Goal: Information Seeking & Learning: Learn about a topic

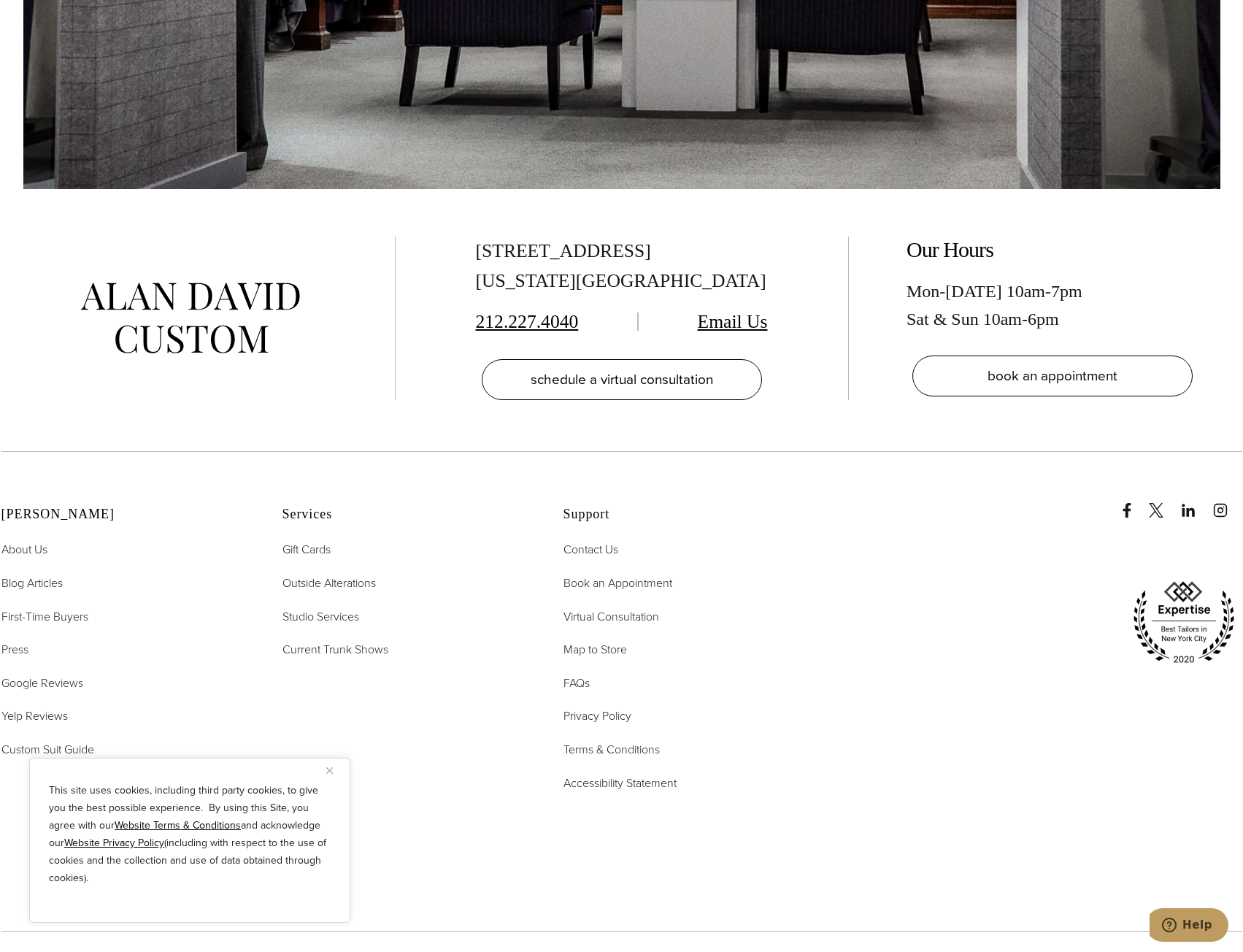
scroll to position [10414, 0]
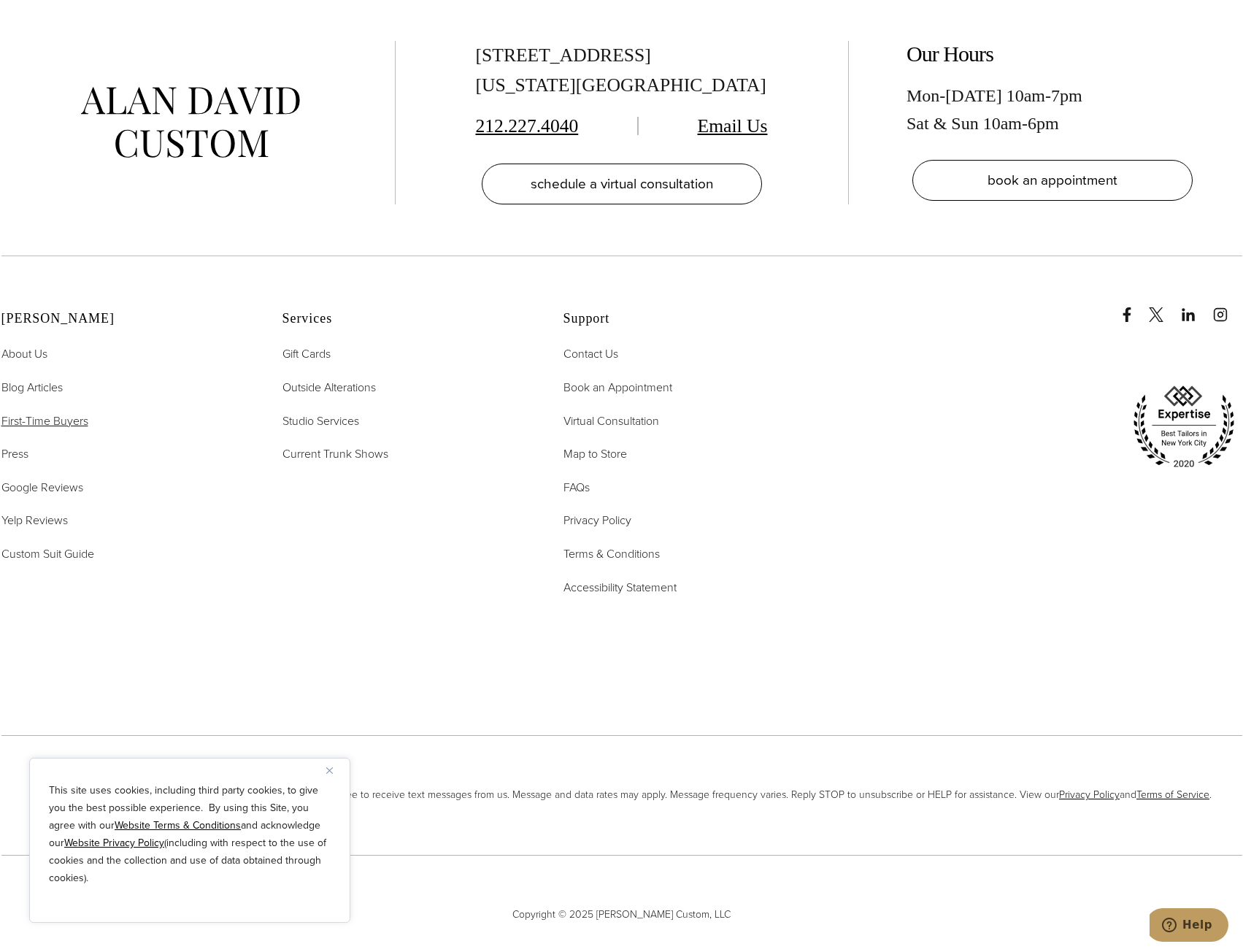
click at [44, 413] on span "First-Time Buyers" at bounding box center [45, 421] width 87 height 17
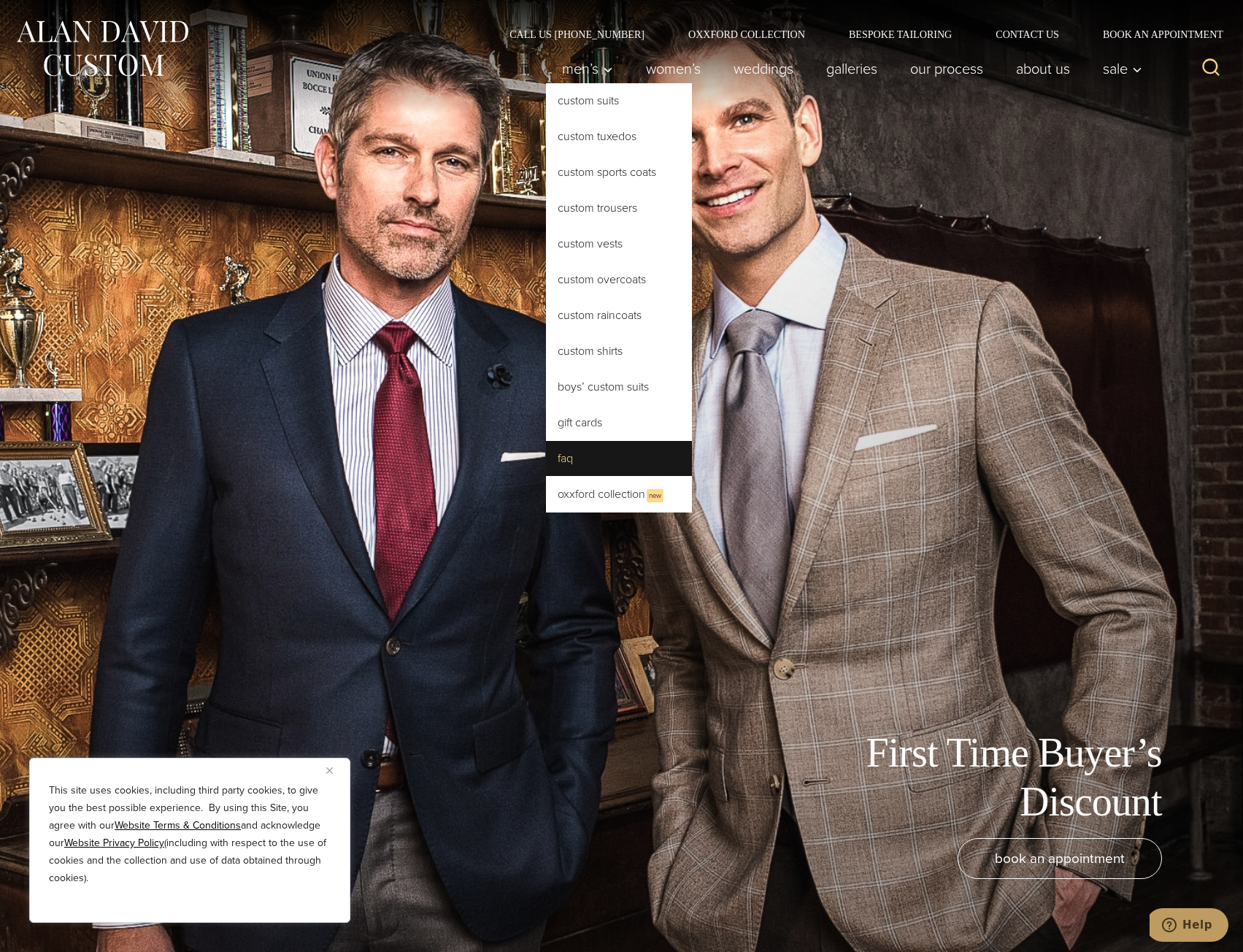
click at [572, 463] on link "FAQ" at bounding box center [619, 459] width 146 height 35
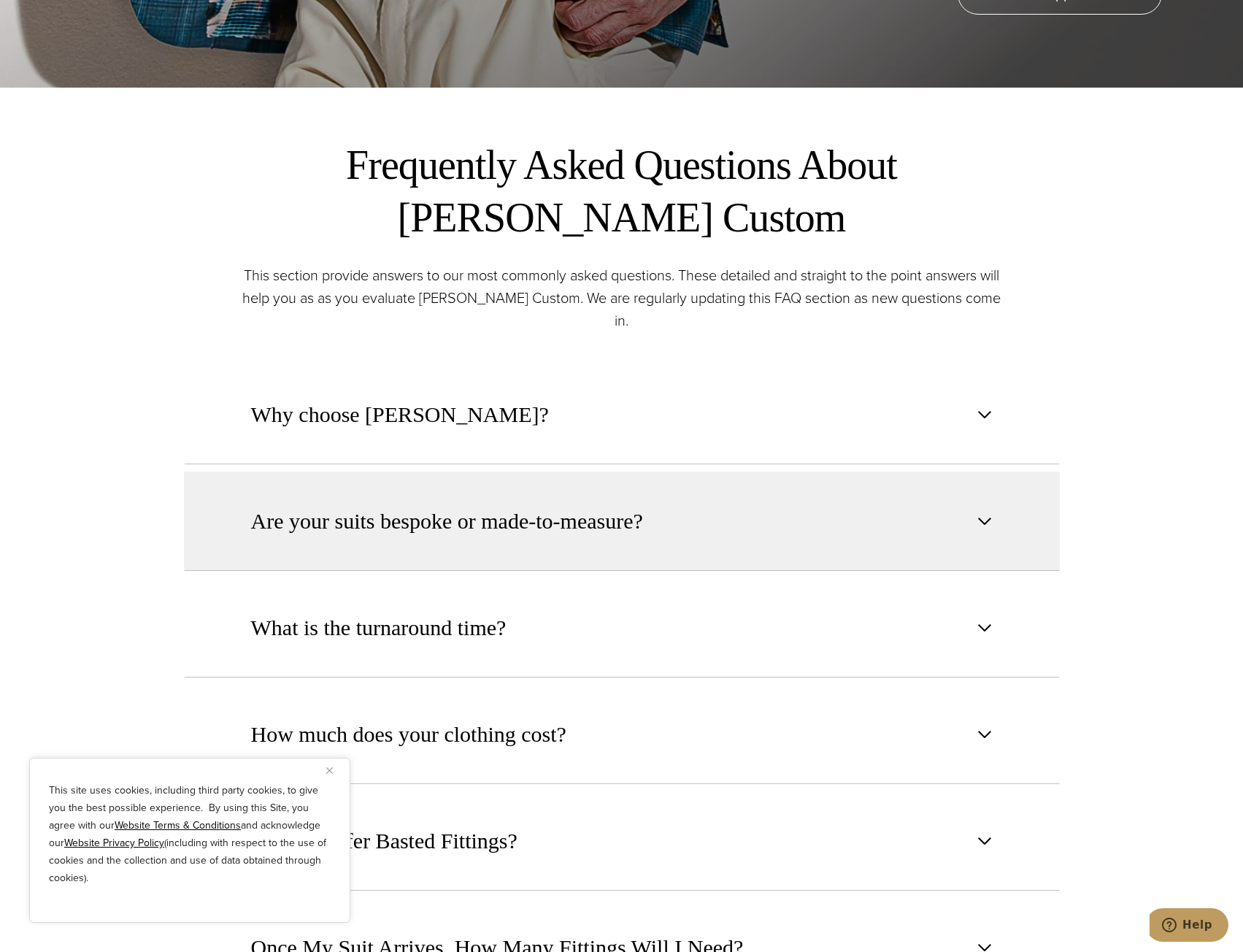
scroll to position [949, 0]
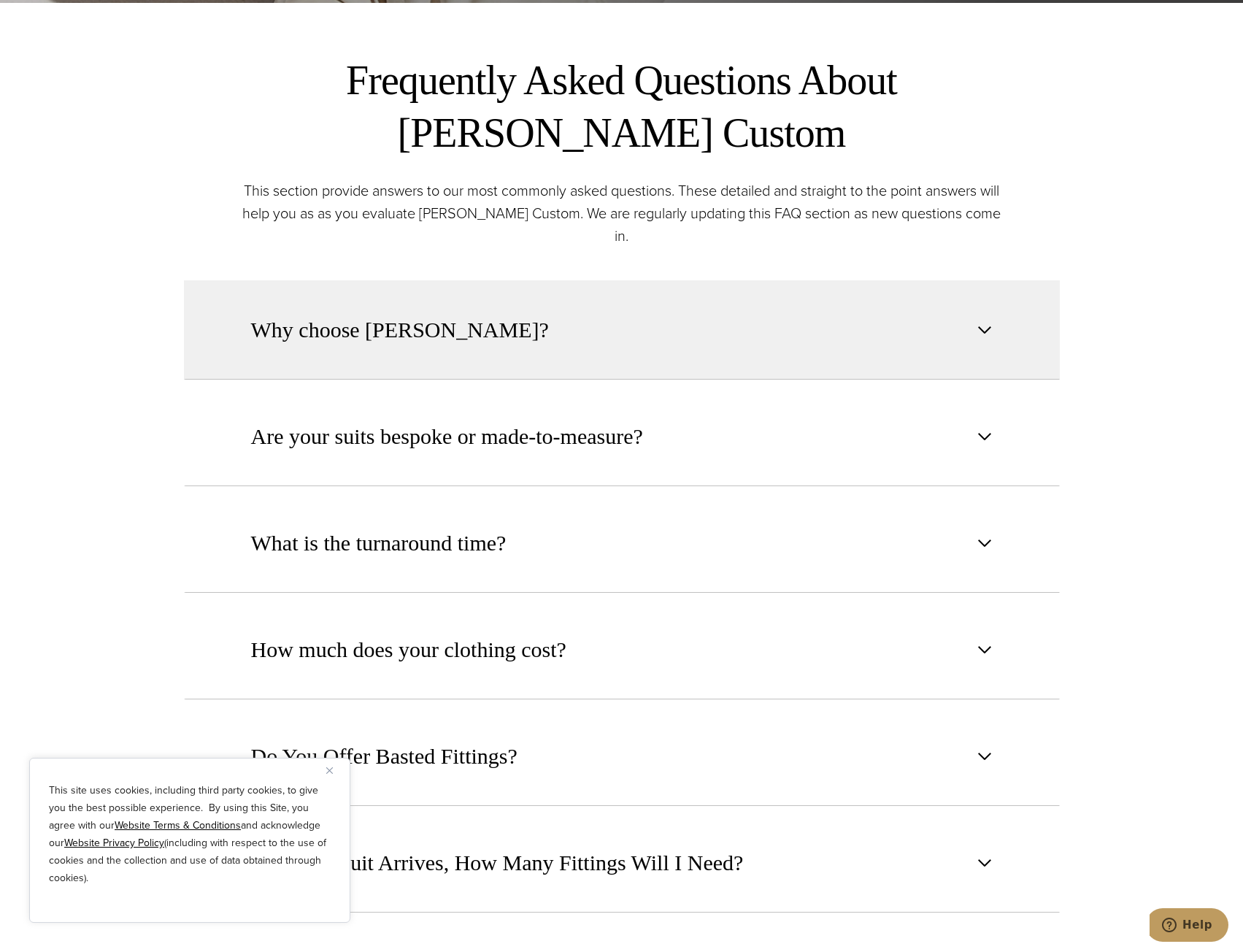
click at [450, 333] on button "Why choose Alan David?" at bounding box center [622, 329] width 876 height 99
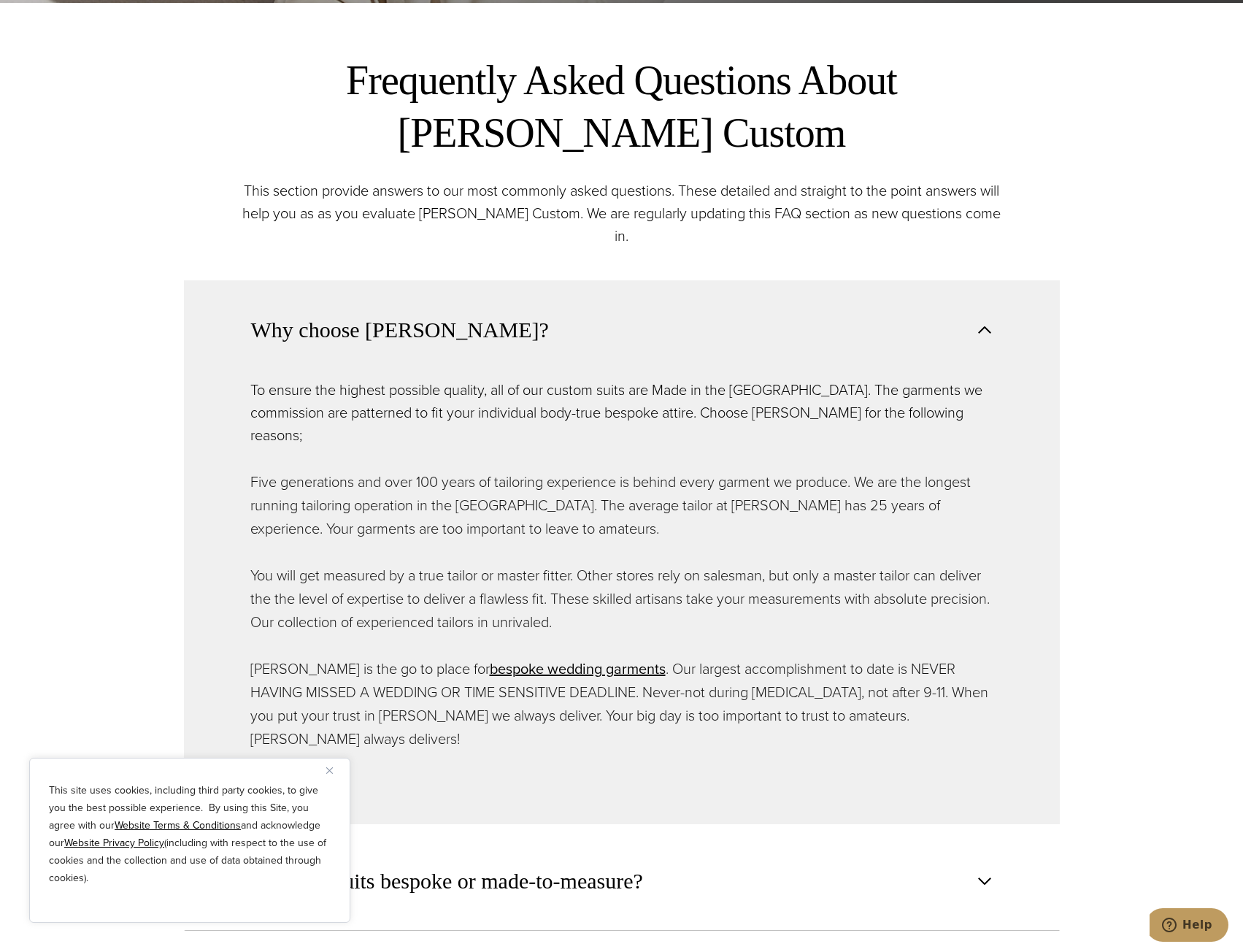
click at [464, 315] on span "Why choose Alan David?" at bounding box center [400, 330] width 298 height 32
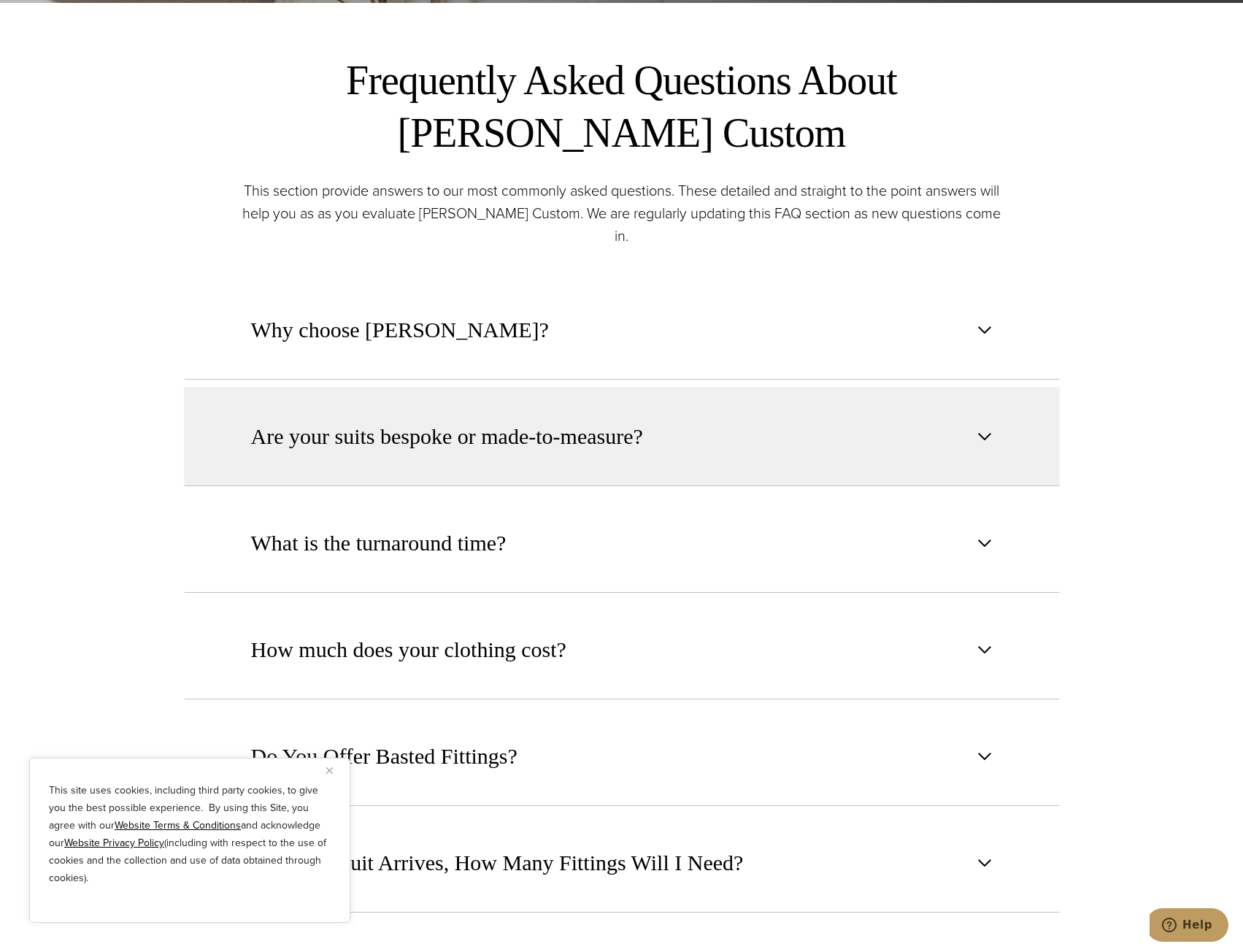
click at [553, 420] on span "Are your suits bespoke or made-to-measure?" at bounding box center [447, 436] width 392 height 32
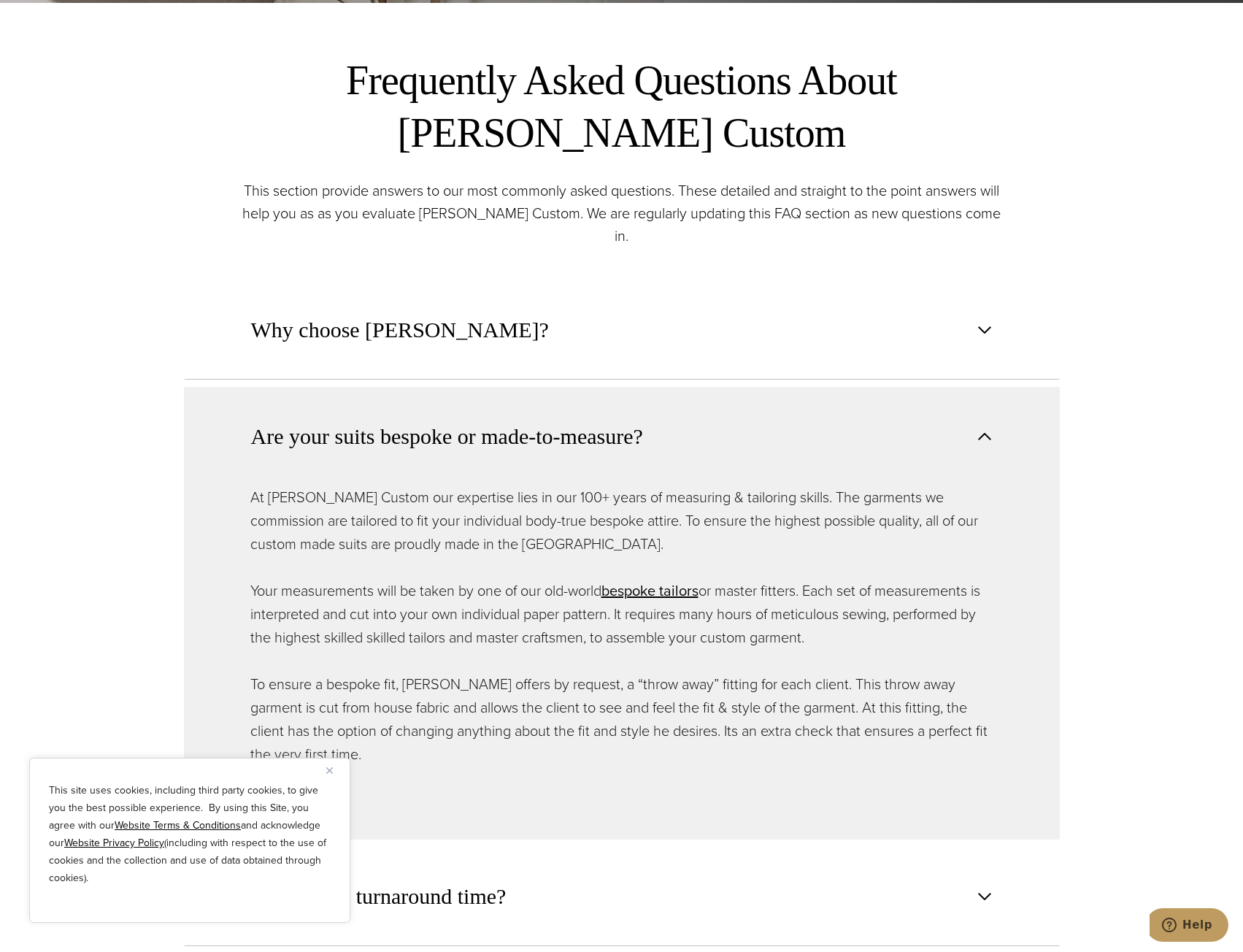
click at [560, 420] on span "Are your suits bespoke or made-to-measure?" at bounding box center [447, 436] width 392 height 32
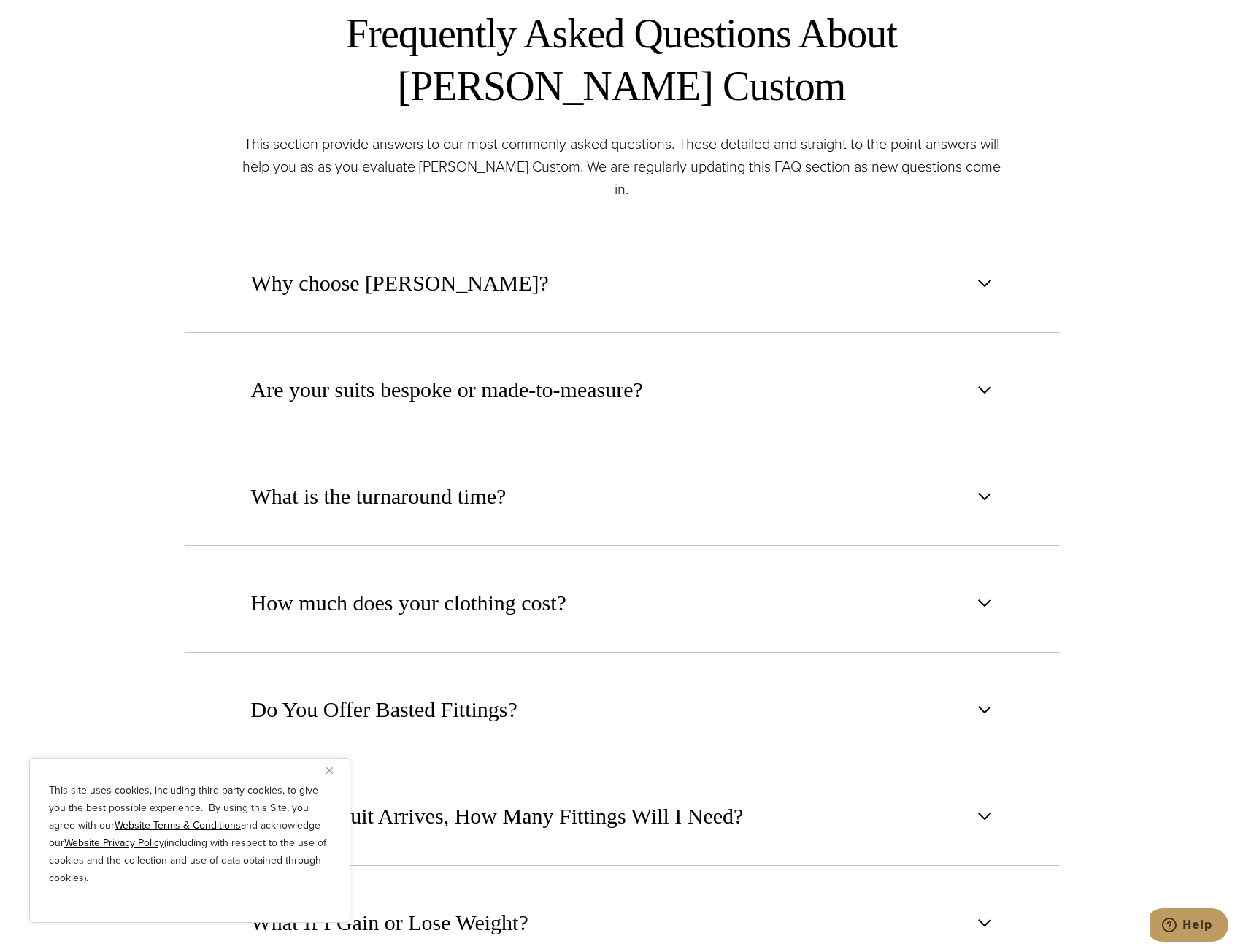
scroll to position [1022, 0]
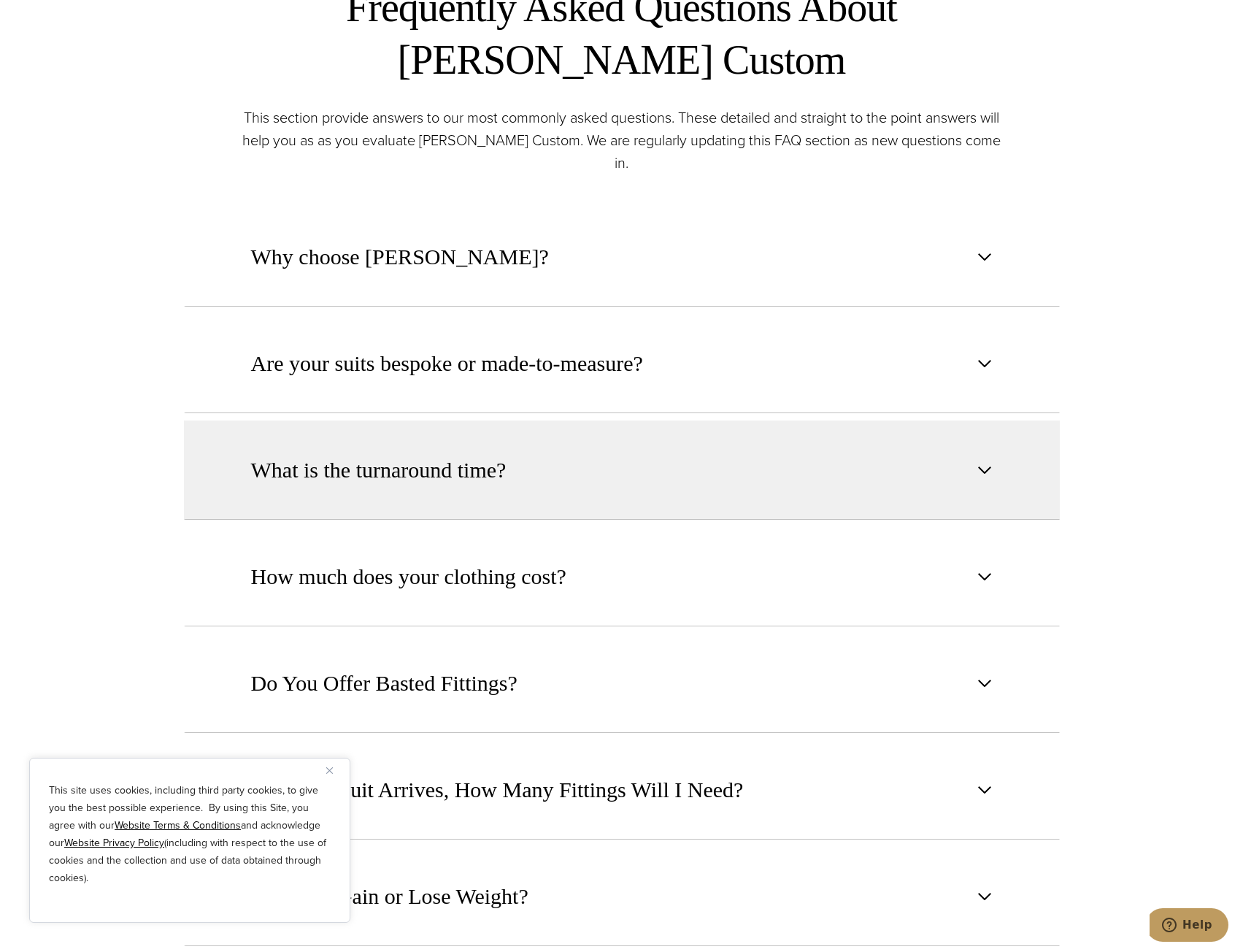
click at [392, 469] on button "What is the turnaround time?" at bounding box center [622, 469] width 876 height 99
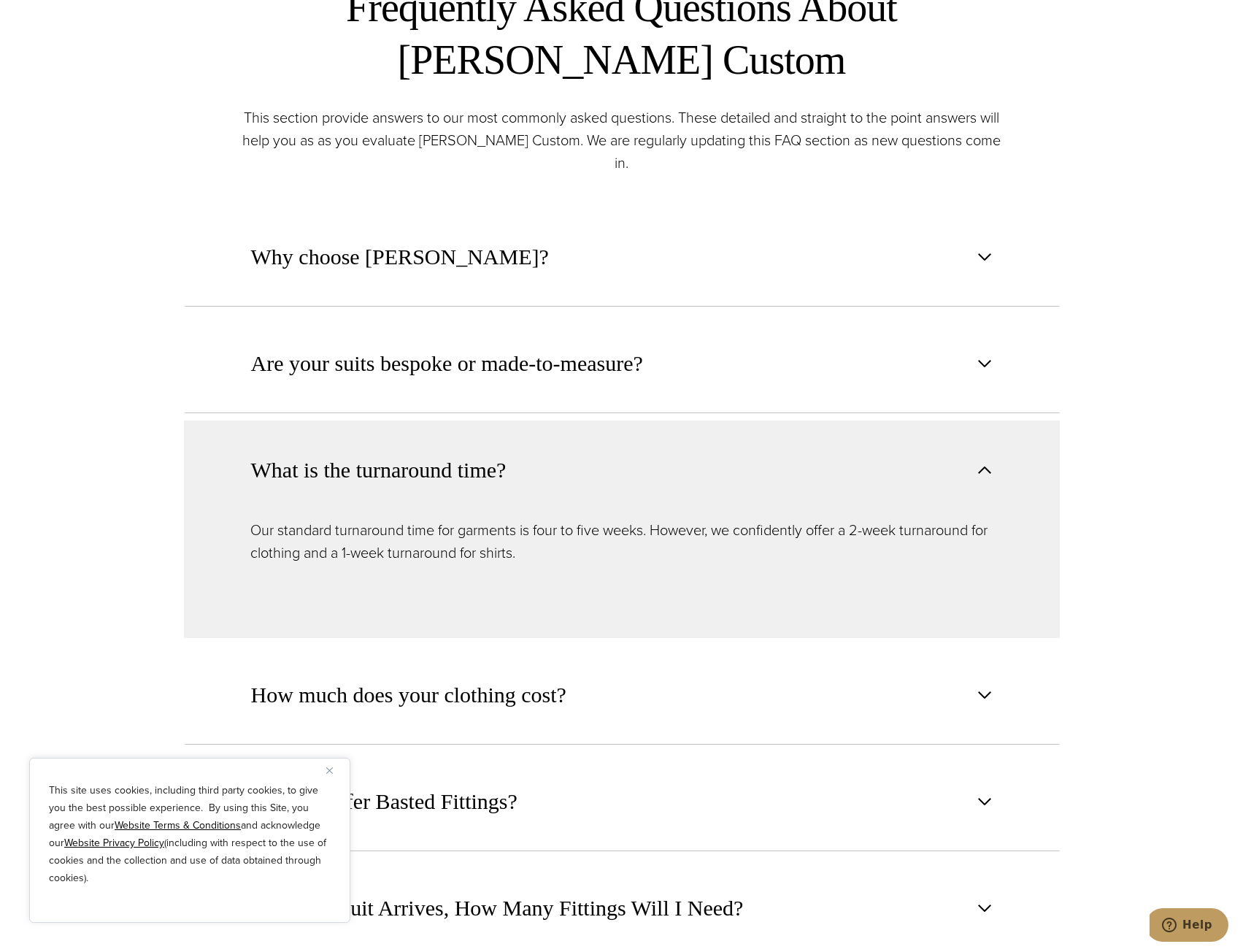
click at [443, 454] on span "What is the turnaround time?" at bounding box center [378, 470] width 256 height 32
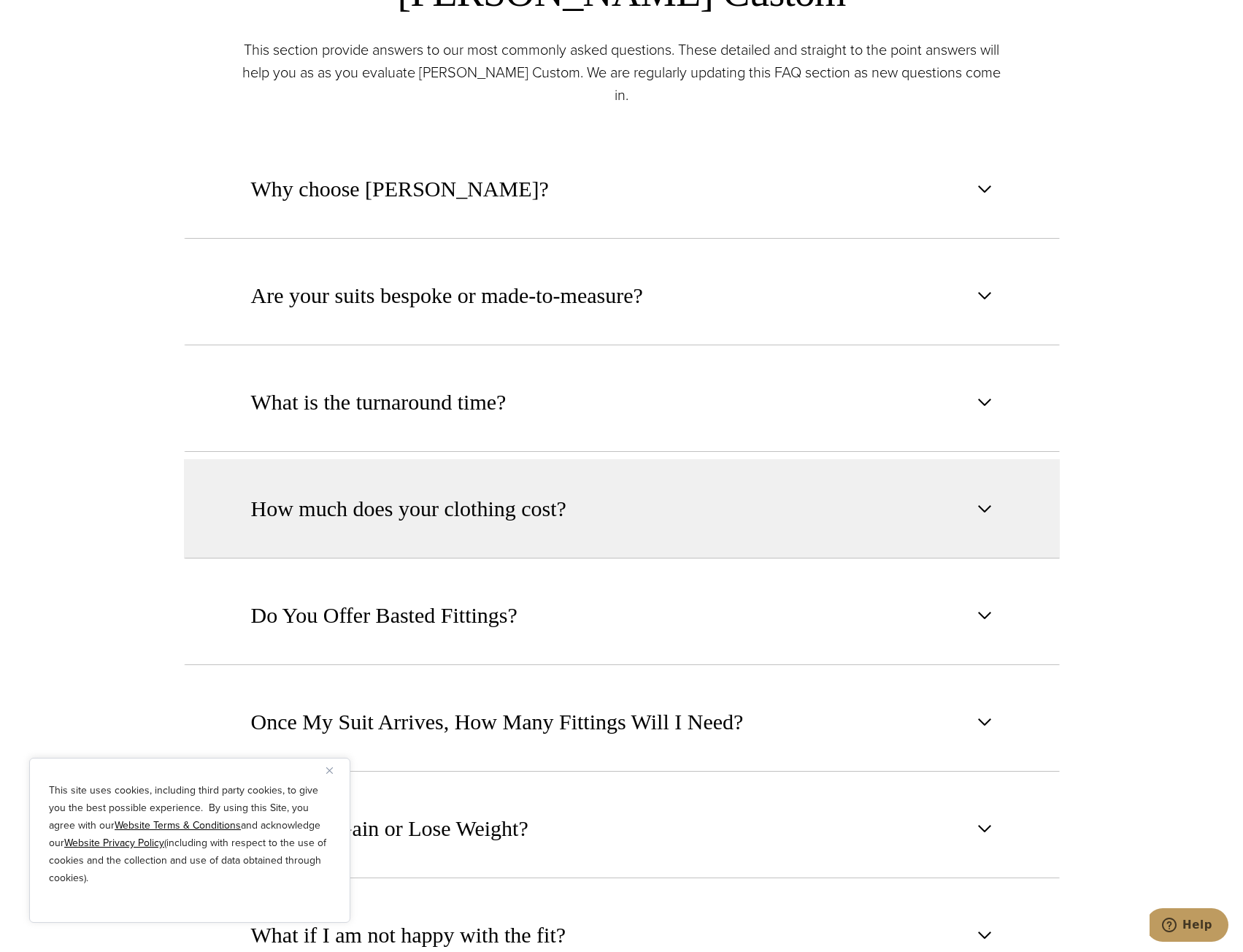
scroll to position [1168, 0]
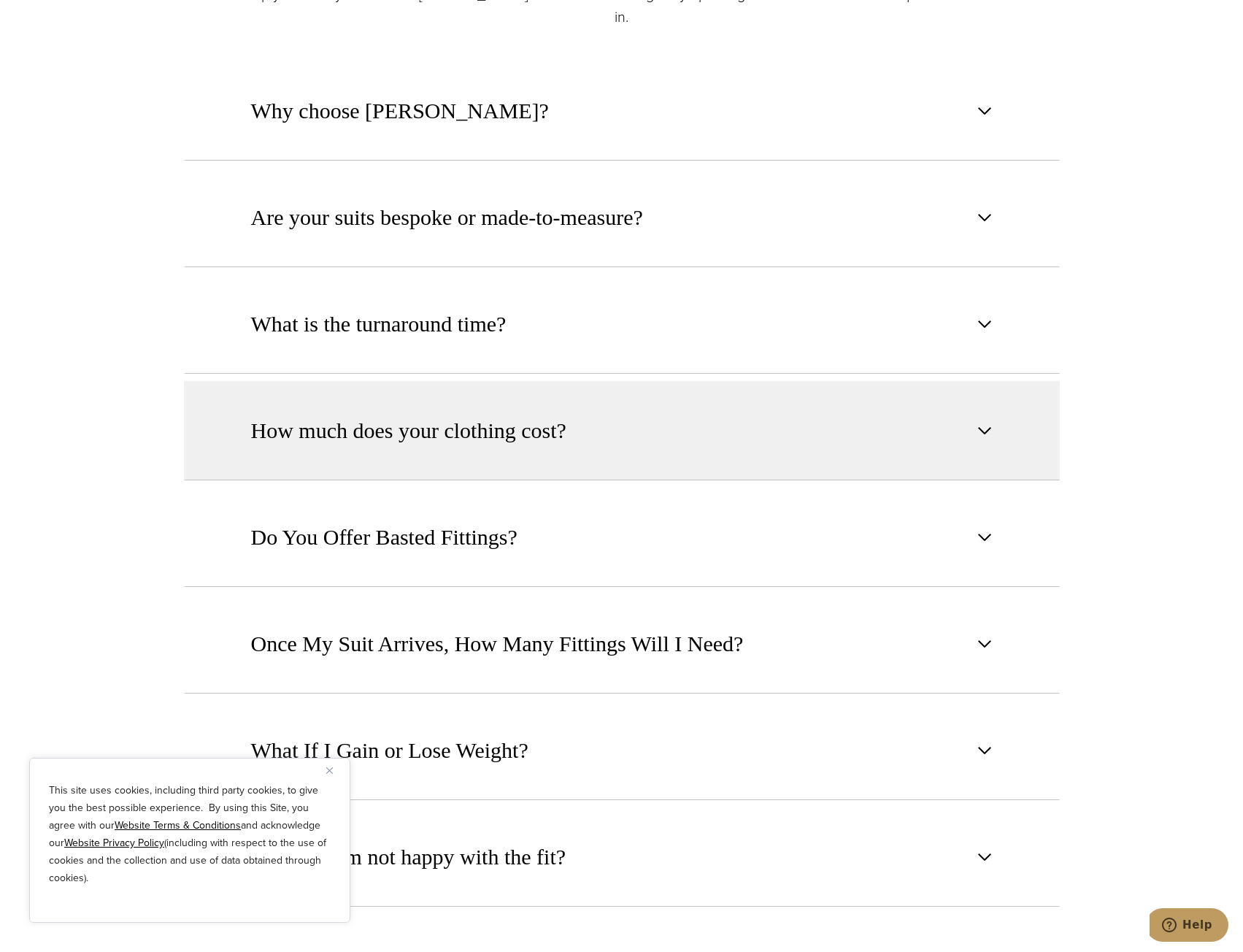
click at [338, 434] on button "How much does your clothing cost?" at bounding box center [622, 430] width 876 height 99
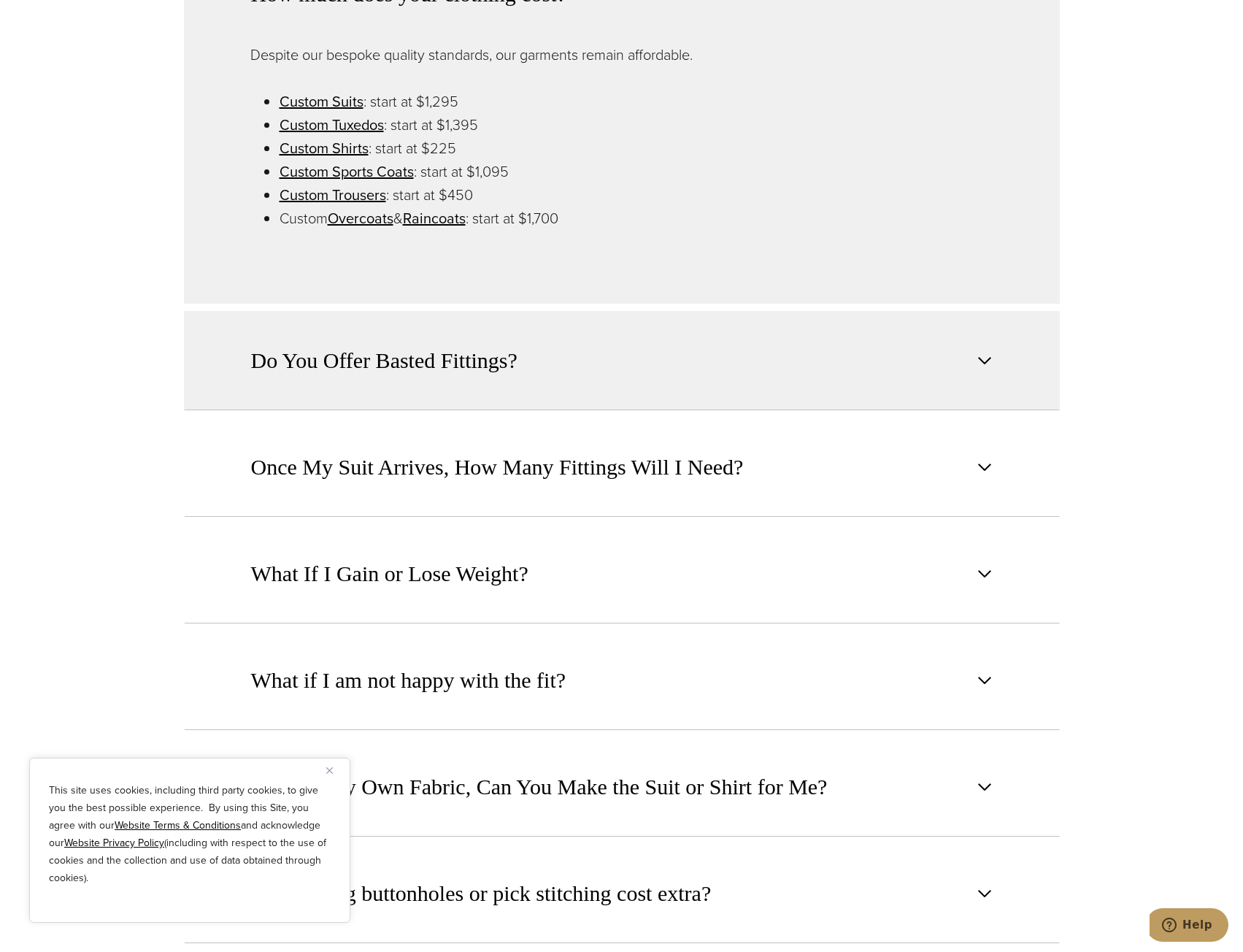
scroll to position [1606, 0]
click at [430, 348] on span "Do You Offer Basted Fittings?" at bounding box center [384, 359] width 266 height 32
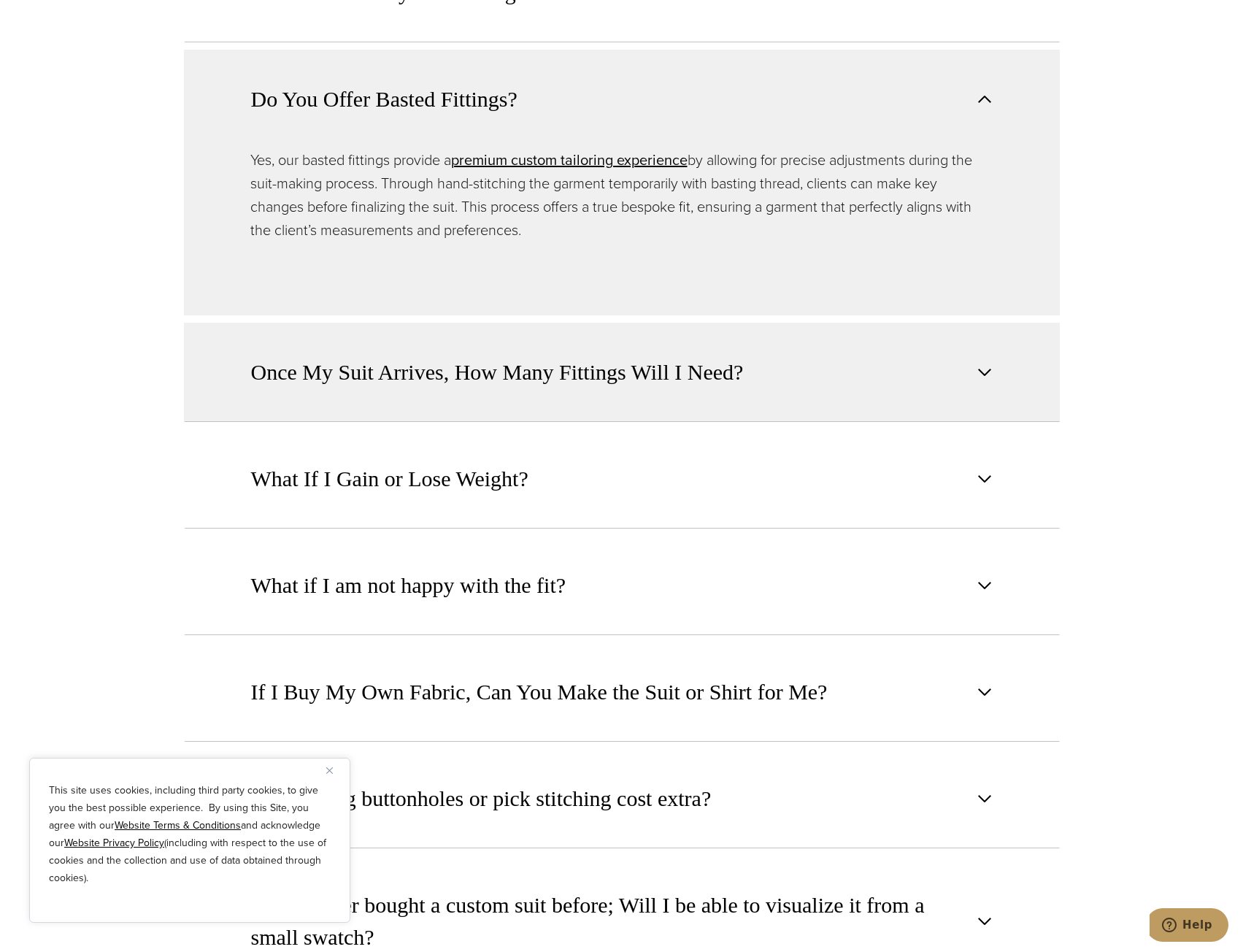
click at [503, 356] on span "Once My Suit Arrives, How Many Fittings Will I Need?" at bounding box center [497, 372] width 493 height 32
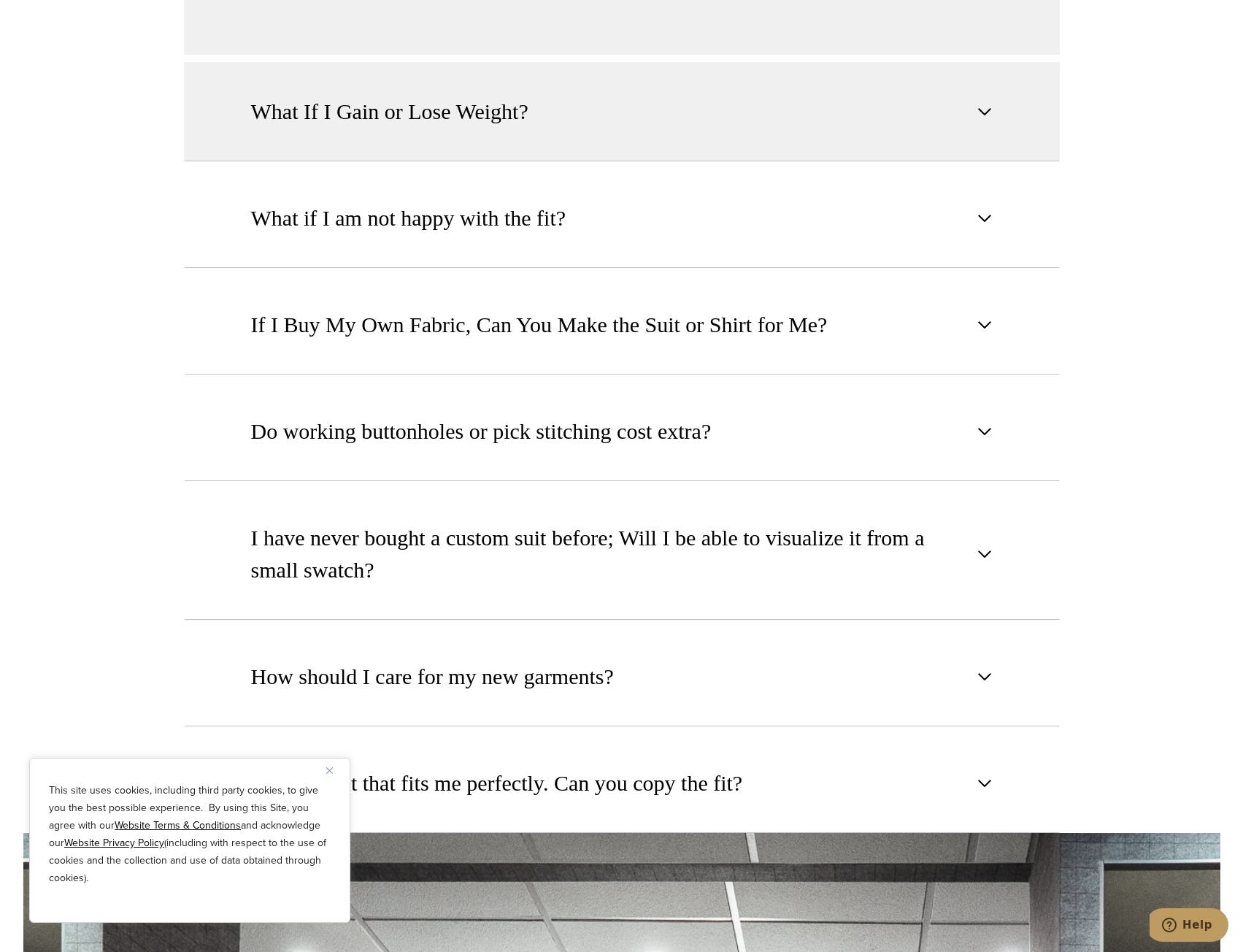
scroll to position [1971, 0]
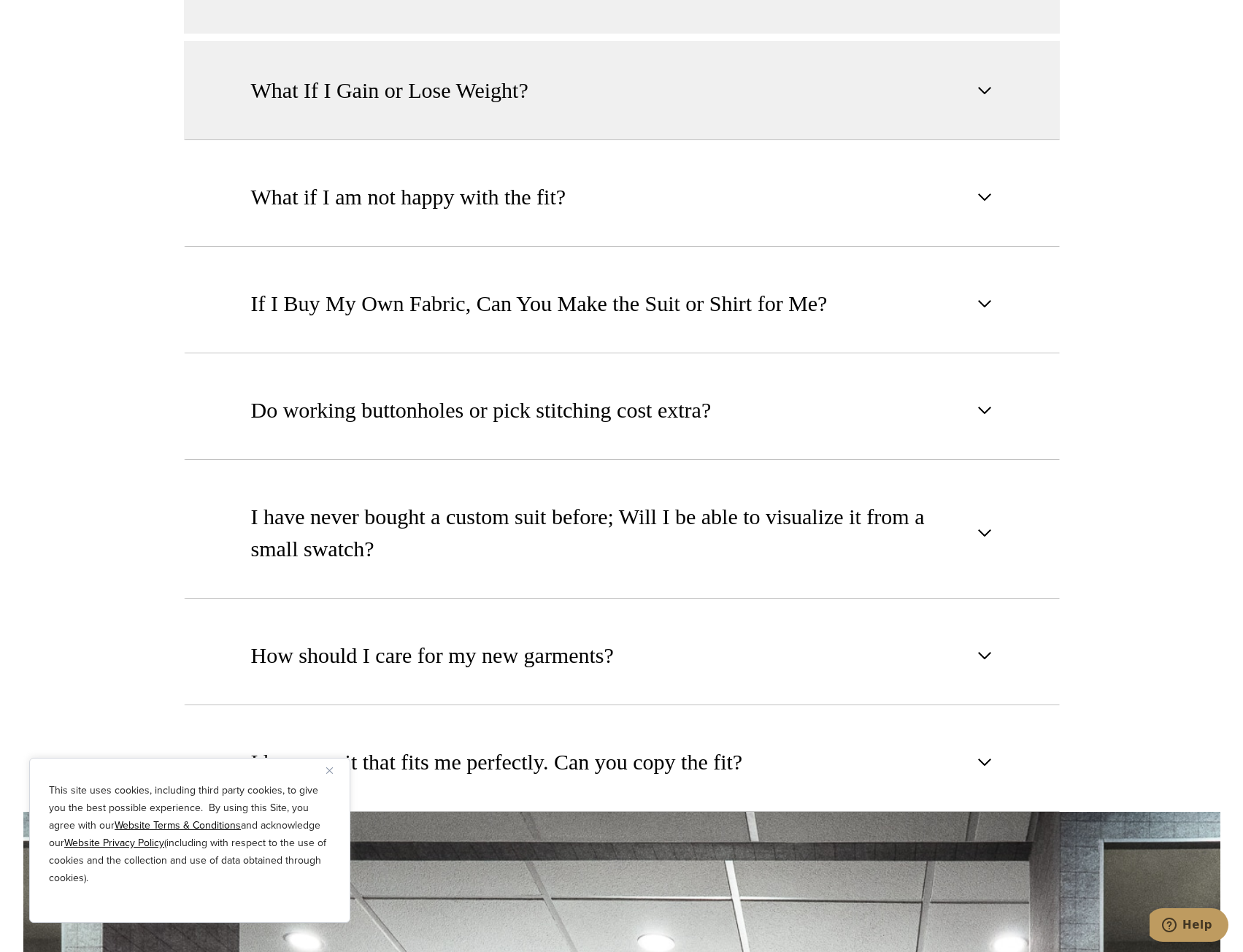
click at [498, 74] on span "What If I Gain or Lose Weight?" at bounding box center [390, 91] width 278 height 32
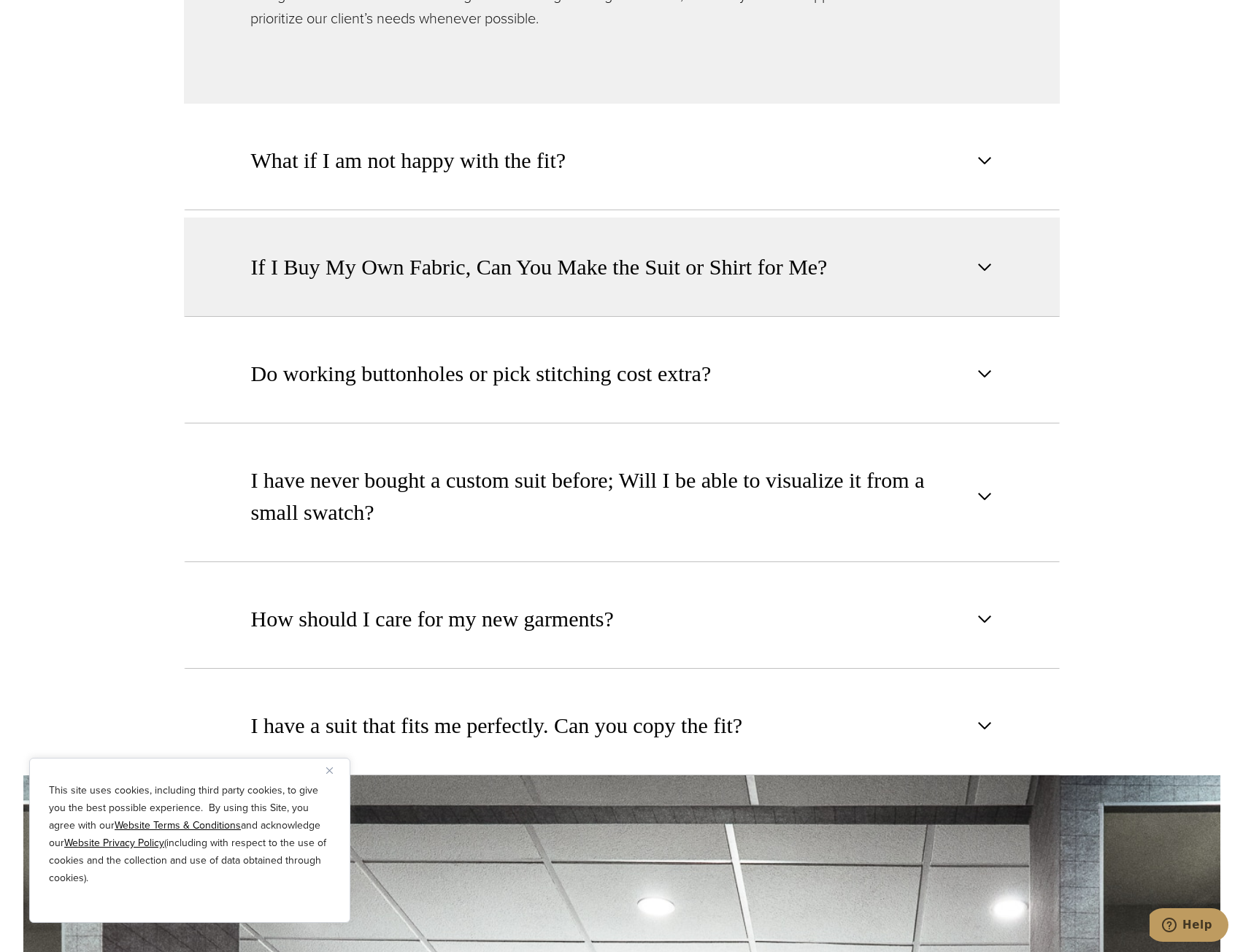
scroll to position [2189, 0]
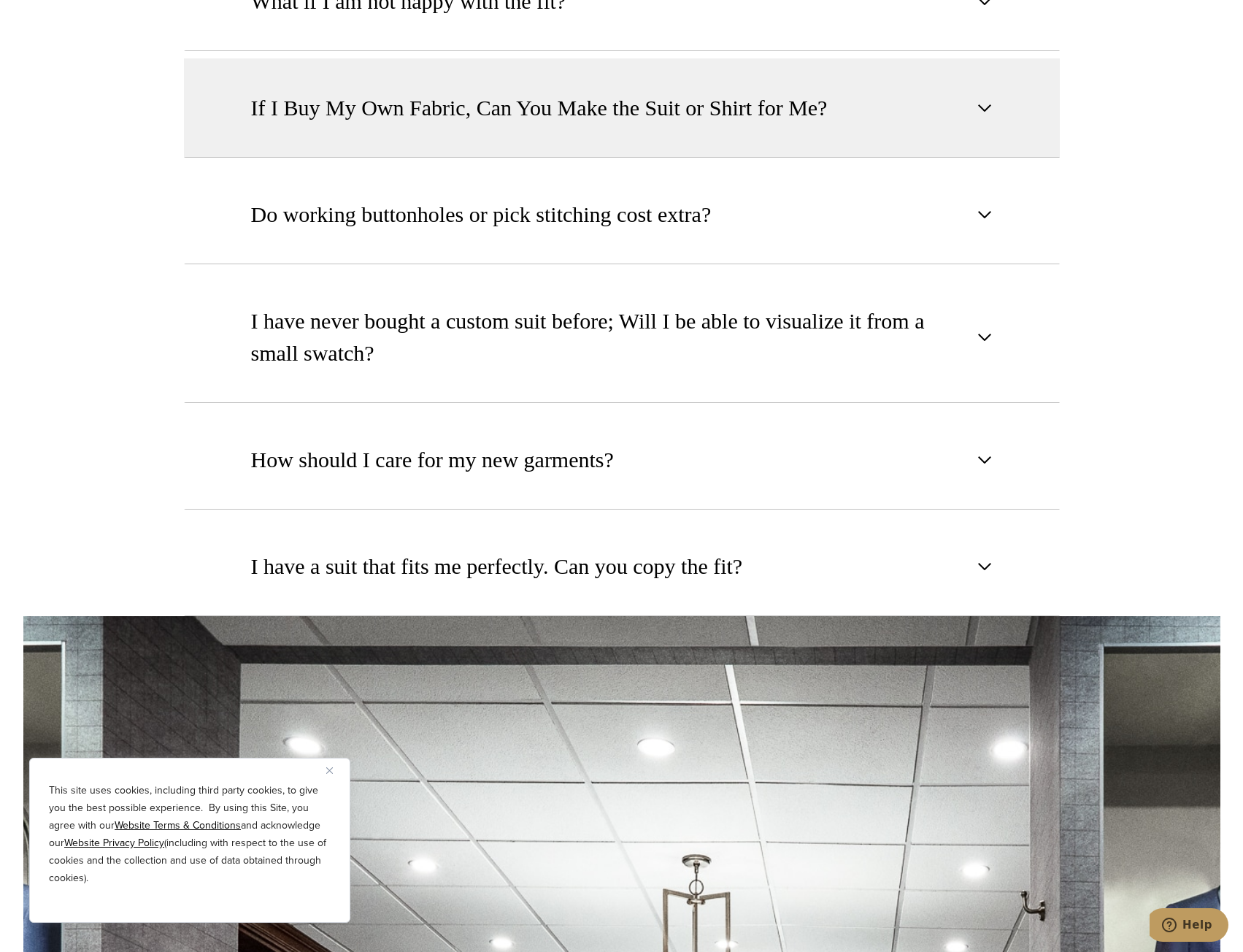
click at [409, 98] on span "If I Buy My Own Fabric, Can You Make the Suit or Shirt for Me?" at bounding box center [539, 108] width 577 height 32
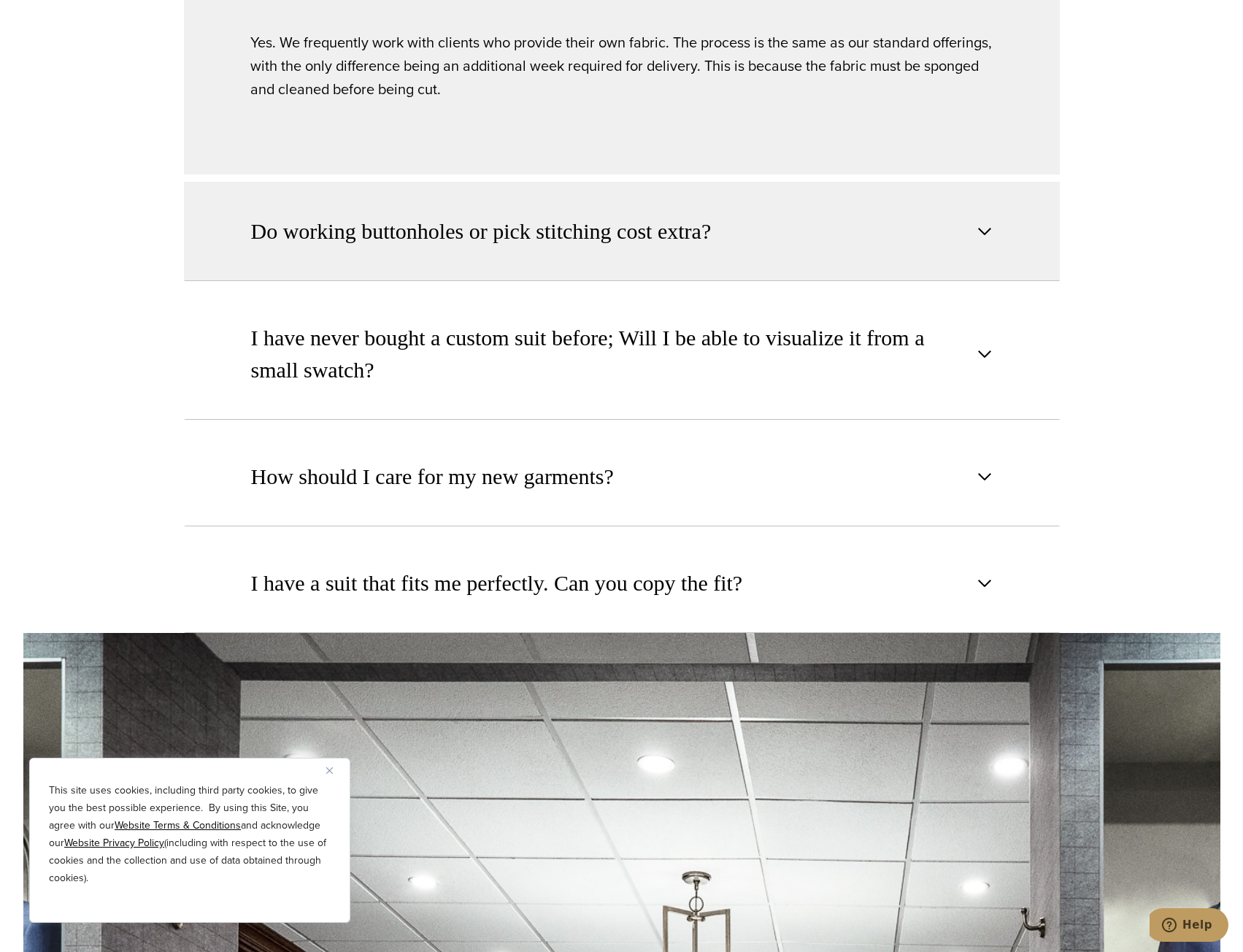
scroll to position [2169, 0]
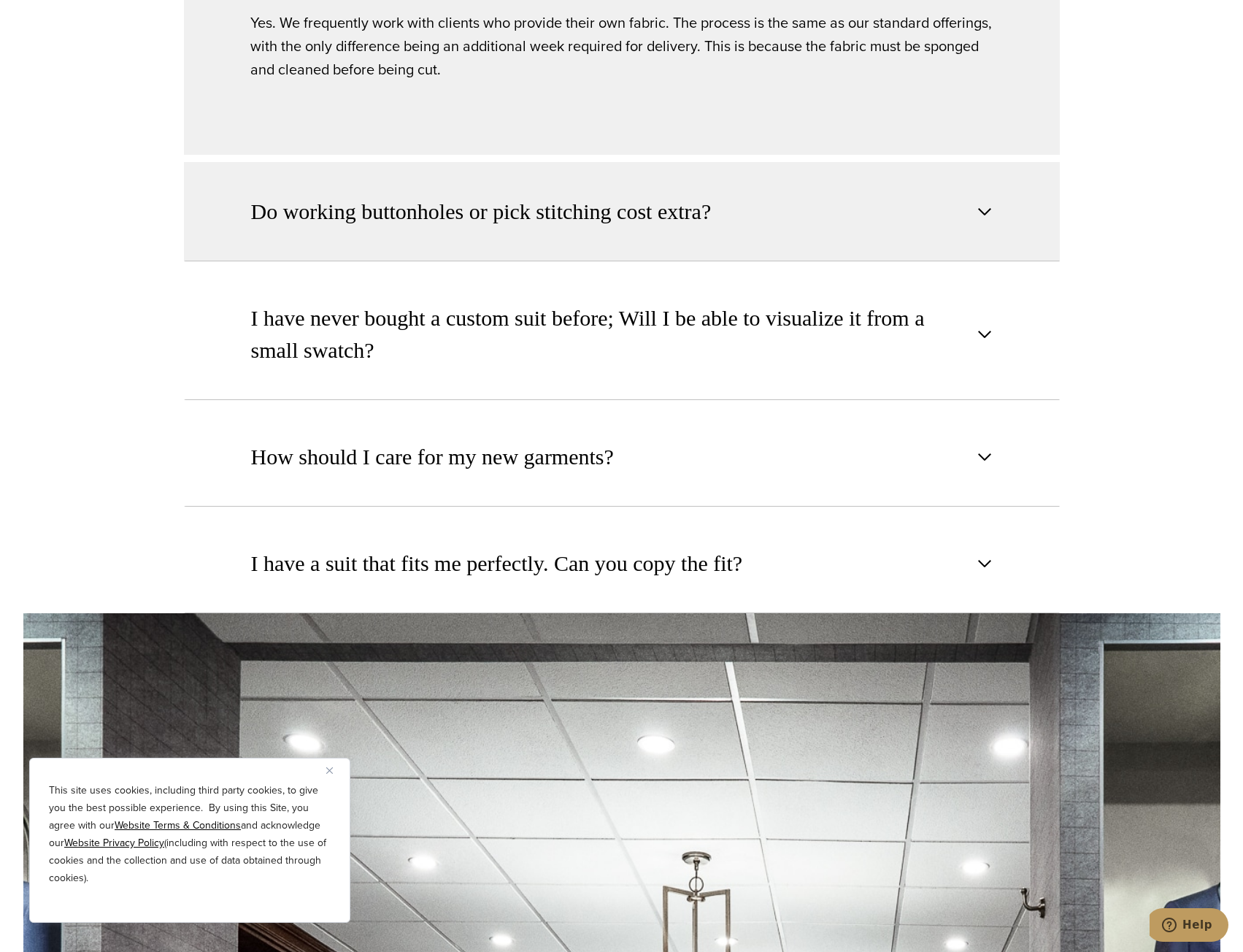
click at [450, 205] on button "Do working buttonholes or pick stitching cost extra?" at bounding box center [622, 211] width 876 height 99
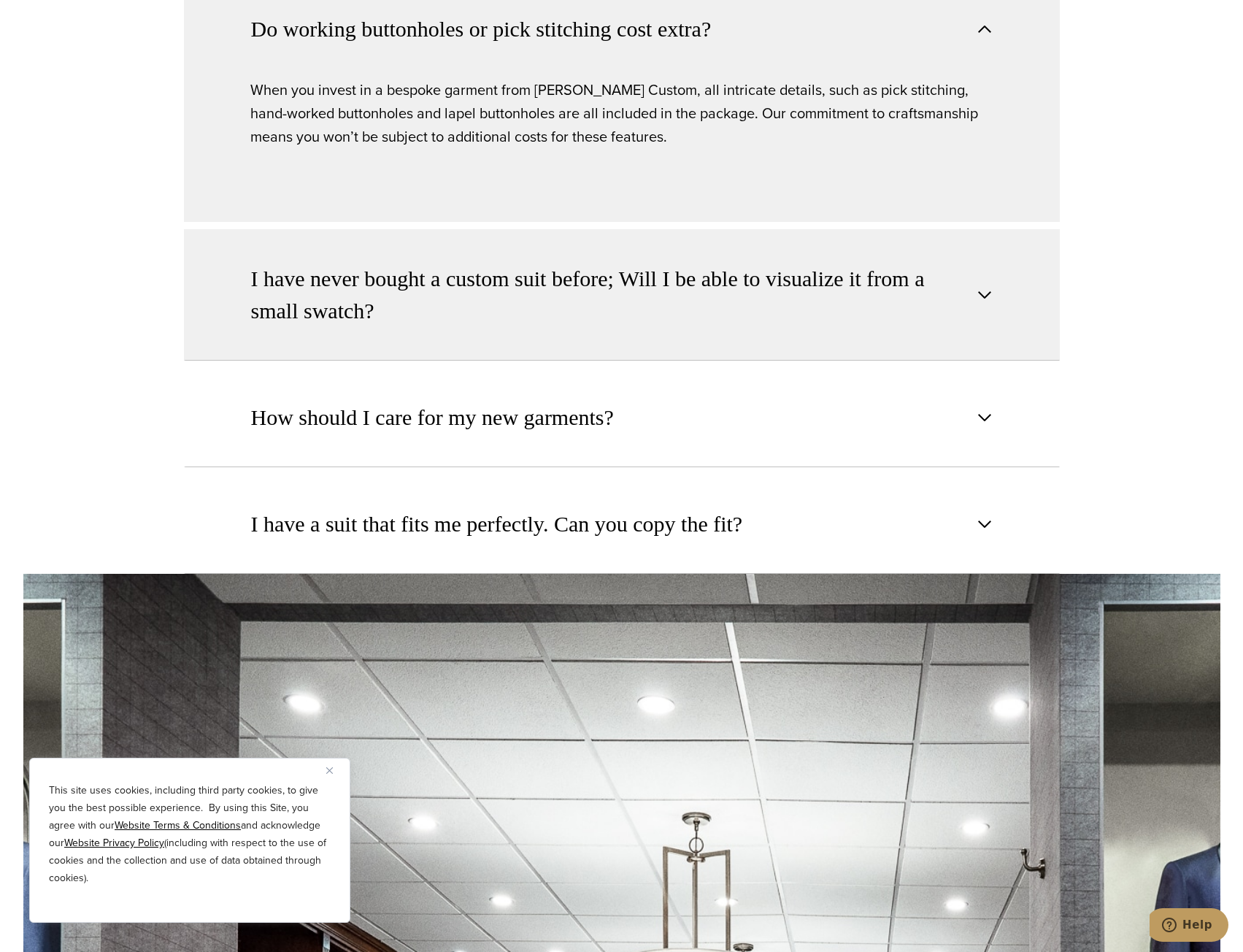
scroll to position [2242, 0]
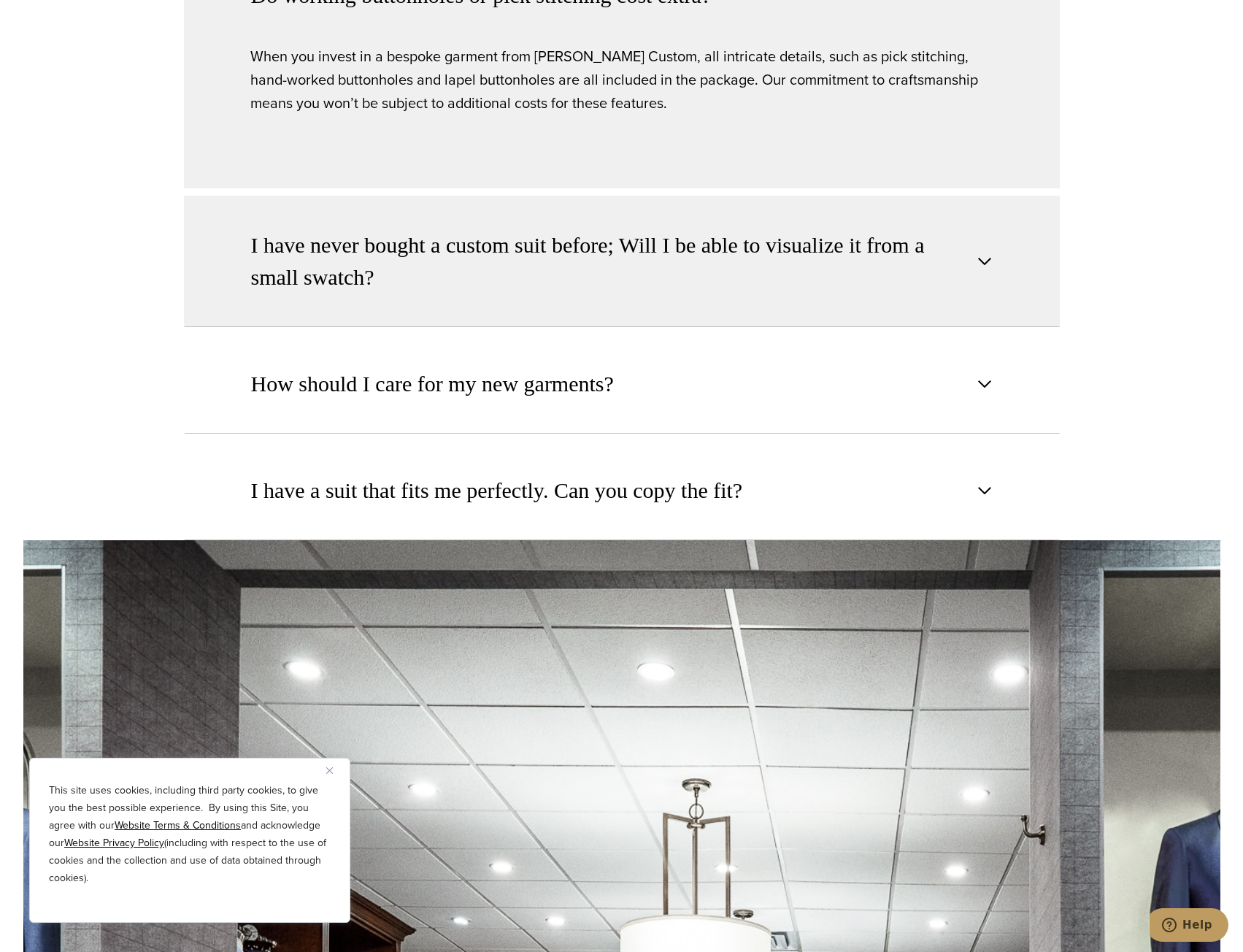
click at [433, 248] on span "I have never bought a custom suit before; Will I be able to visualize it from a…" at bounding box center [609, 262] width 717 height 64
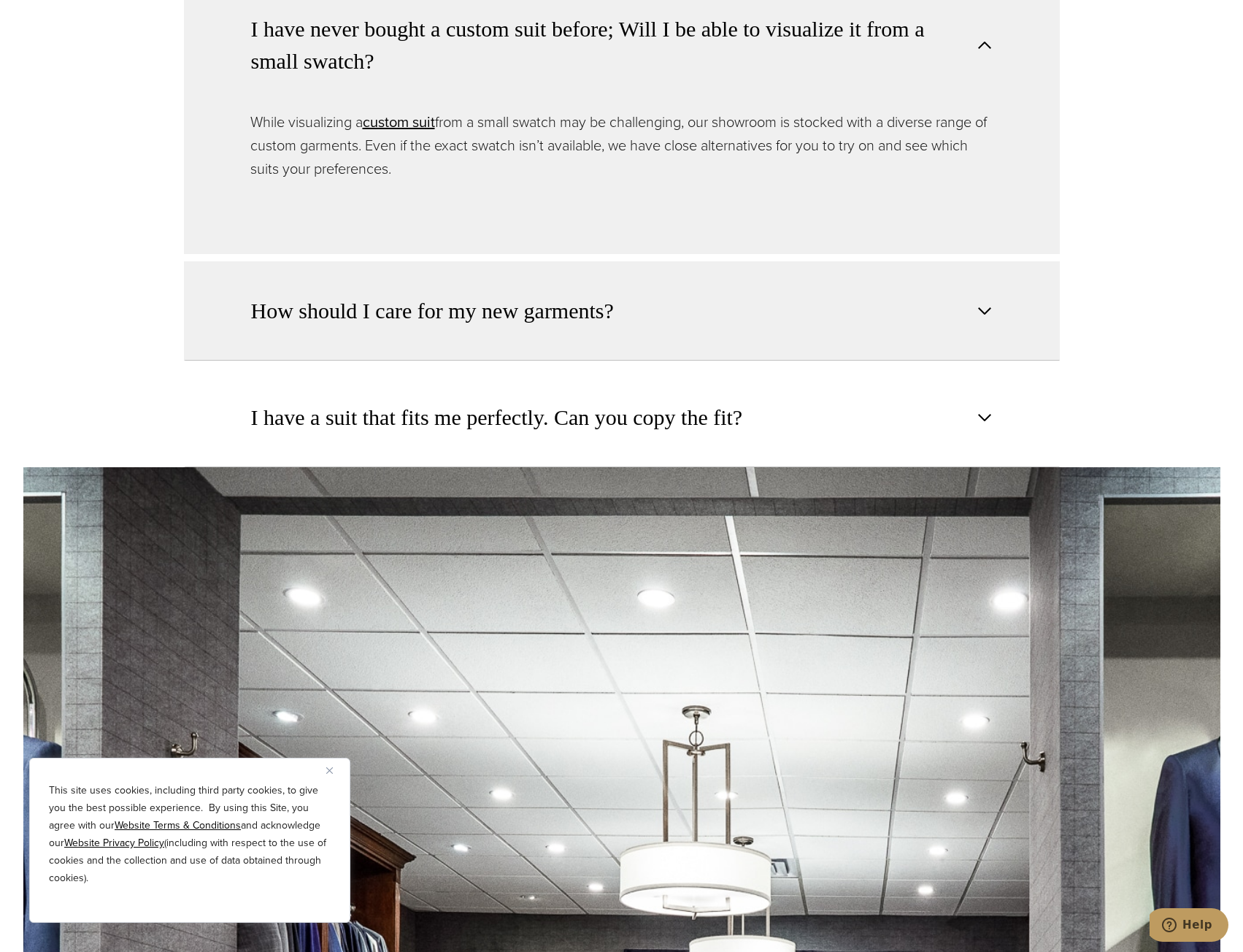
click at [394, 295] on span "How should I care for my new garments?" at bounding box center [432, 311] width 363 height 32
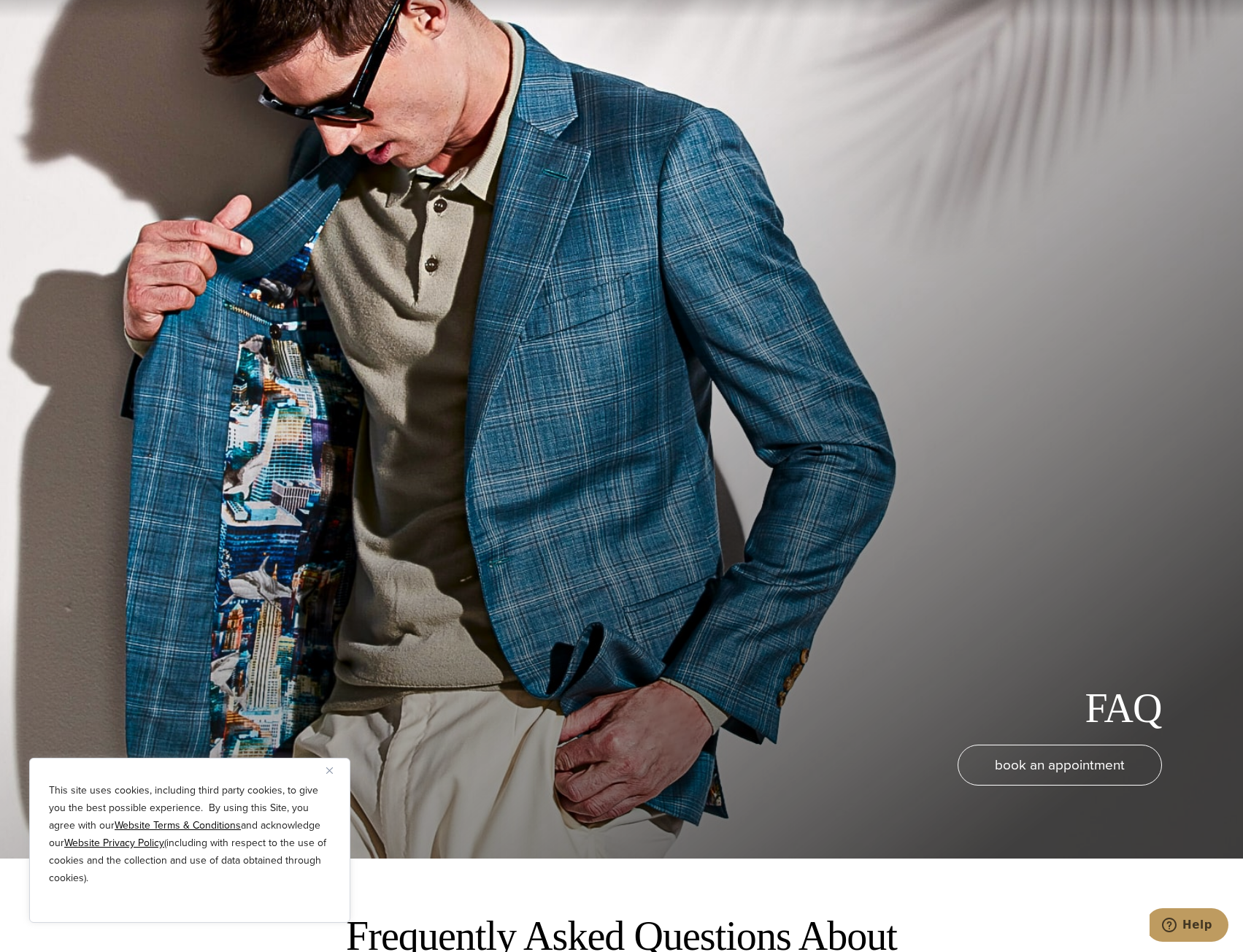
scroll to position [0, 0]
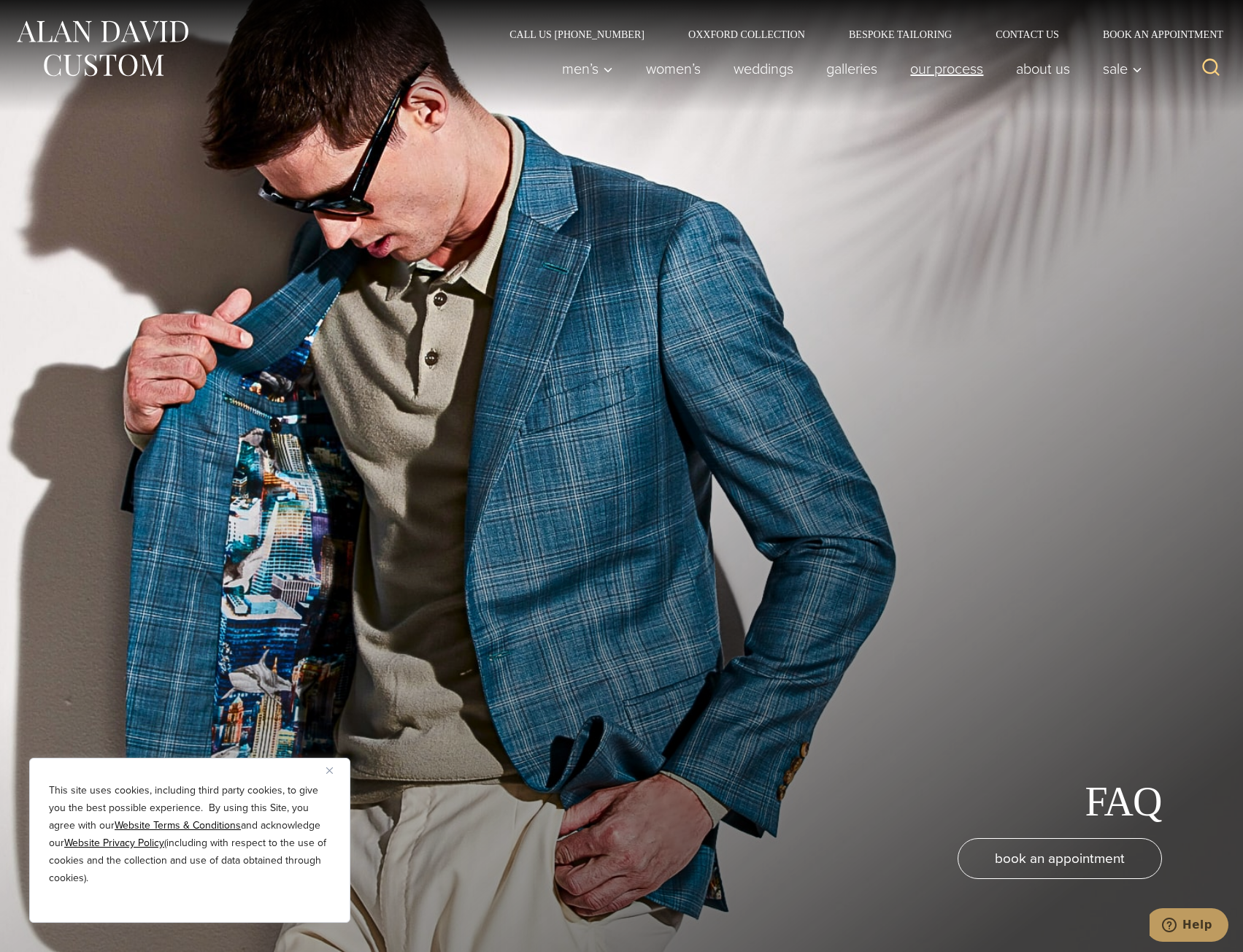
click at [948, 74] on link "Our Process" at bounding box center [947, 68] width 106 height 29
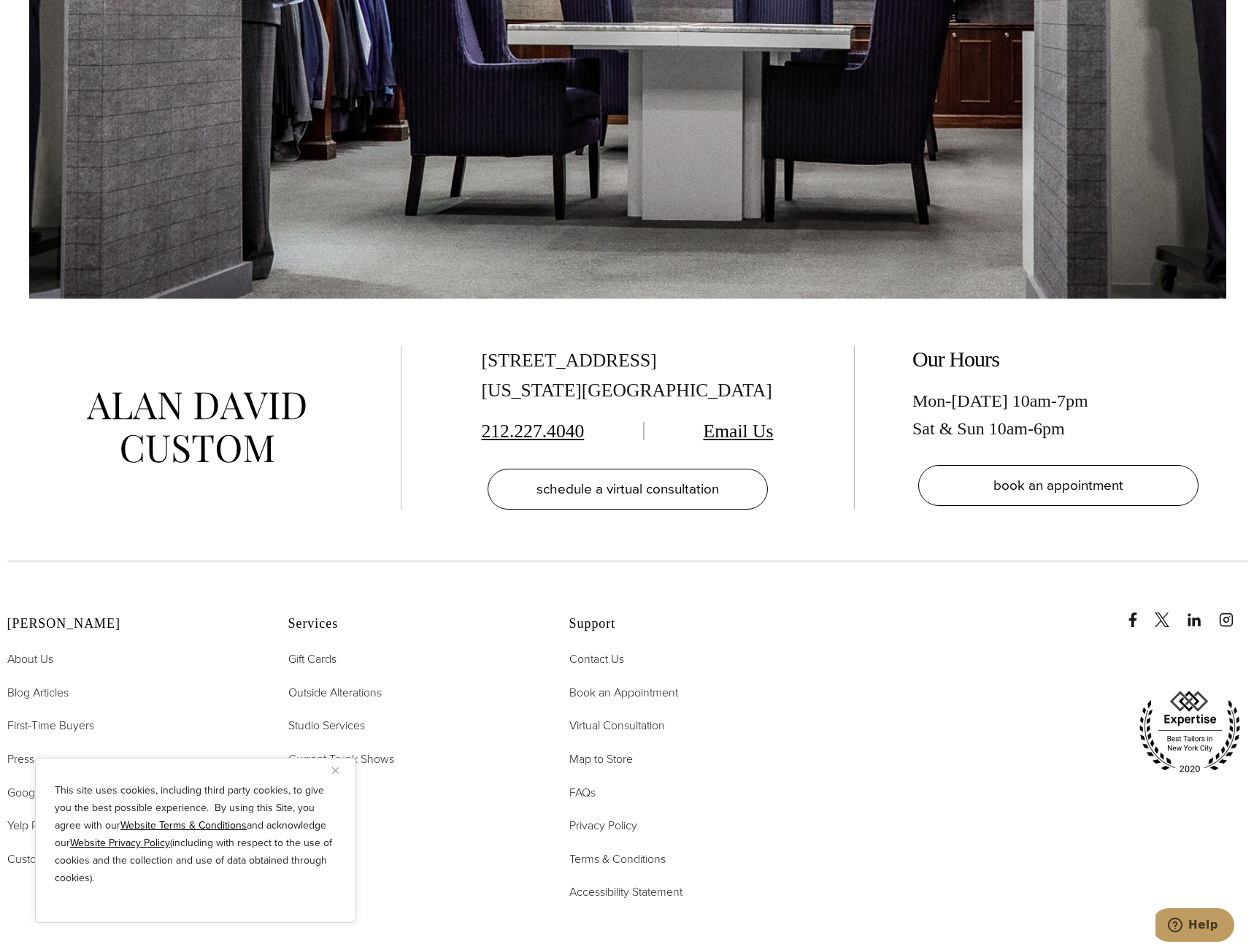
scroll to position [5797, 0]
